Goal: Find specific page/section: Find specific page/section

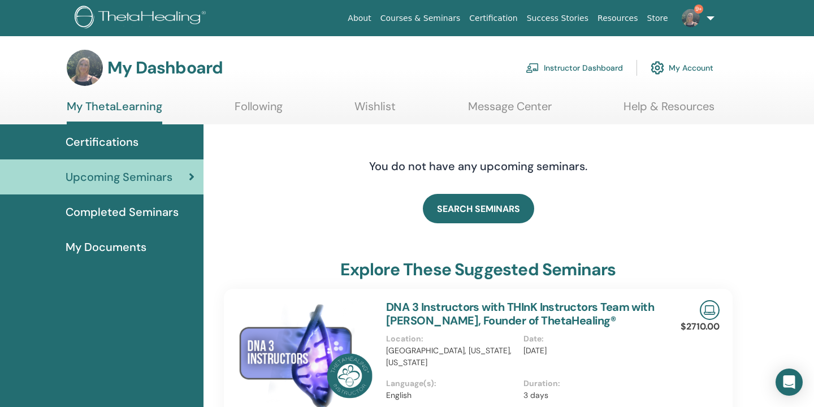
click at [581, 70] on link "Instructor Dashboard" at bounding box center [574, 67] width 97 height 25
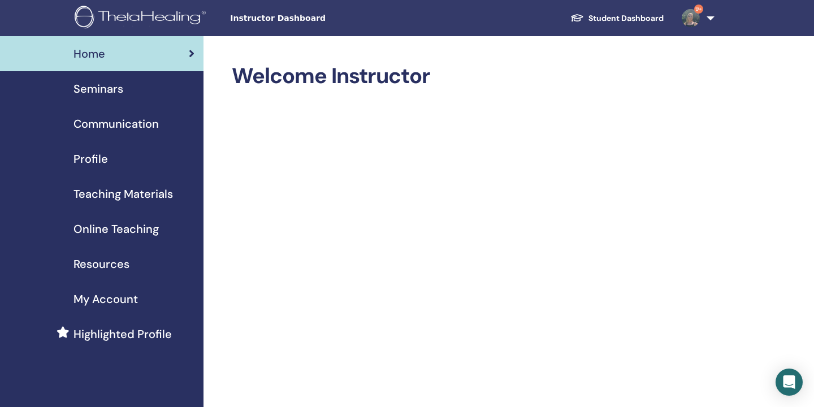
click at [73, 90] on div "Seminars" at bounding box center [102, 88] width 186 height 17
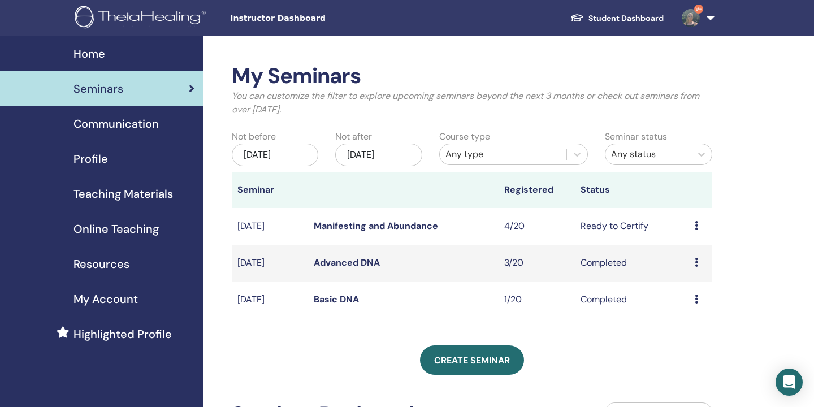
click at [348, 261] on link "Advanced DNA" at bounding box center [347, 263] width 66 height 12
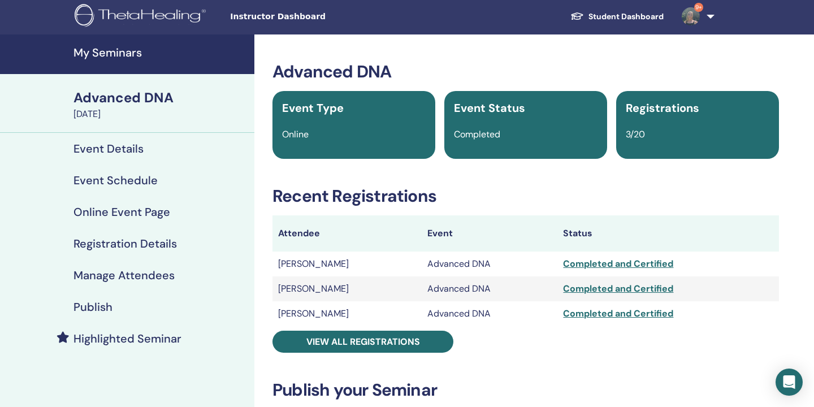
scroll to position [4, 0]
